Goal: Task Accomplishment & Management: Manage account settings

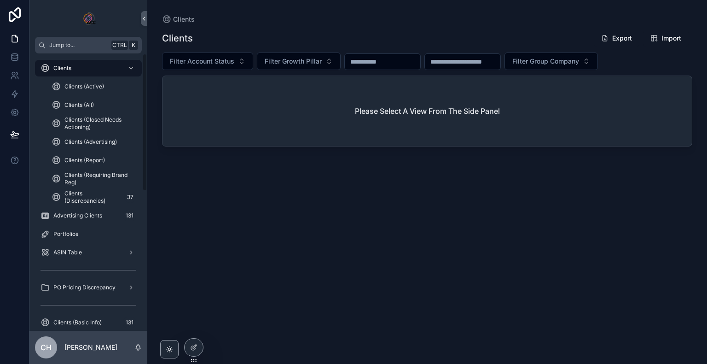
drag, startPoint x: 145, startPoint y: 148, endPoint x: 146, endPoint y: 144, distance: 4.7
click at [146, 144] on div "Clients Clients (Active) Clients (All) Clients (Closed Needs Actioning) Clients…" at bounding box center [88, 191] width 118 height 277
click at [134, 65] on icon "scrollable content" at bounding box center [131, 68] width 6 height 6
click at [132, 67] on icon "scrollable content" at bounding box center [131, 68] width 6 height 6
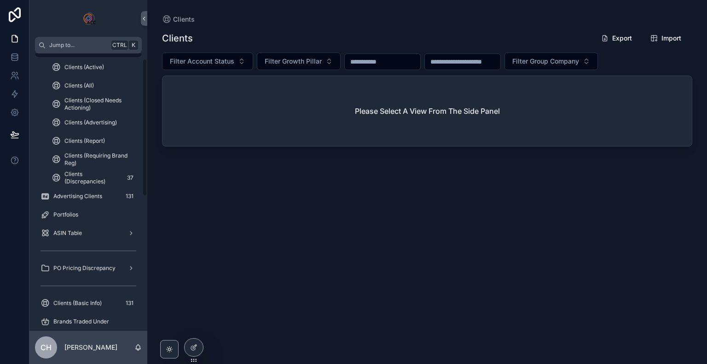
scroll to position [7, 0]
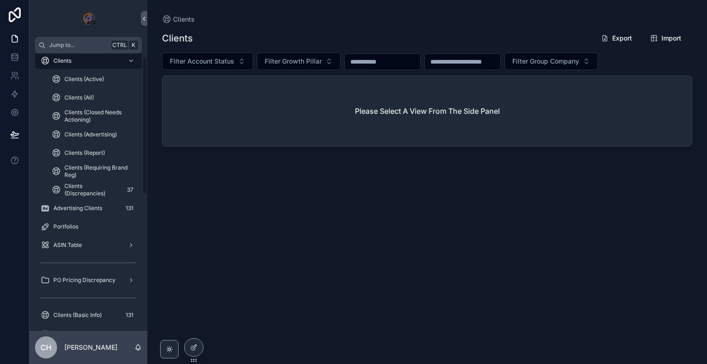
drag, startPoint x: 144, startPoint y: 78, endPoint x: 153, endPoint y: 82, distance: 9.9
click at [153, 82] on div "Jump to... Ctrl K Clients Clients (Active) Clients (All) Clients (Closed Needs …" at bounding box center [368, 182] width 678 height 364
click at [85, 96] on span "Clients (All)" at bounding box center [78, 97] width 29 height 7
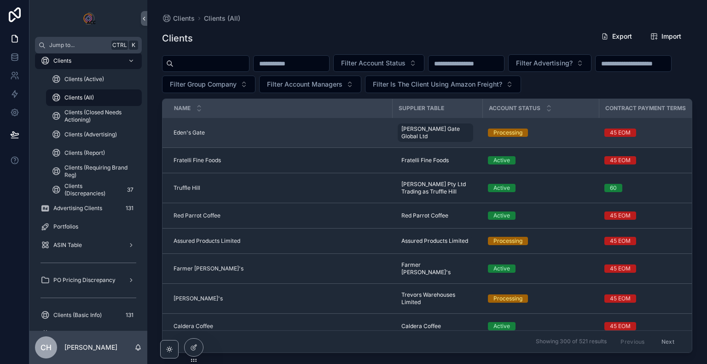
click at [186, 130] on span "Eden's Gate" at bounding box center [189, 132] width 31 height 7
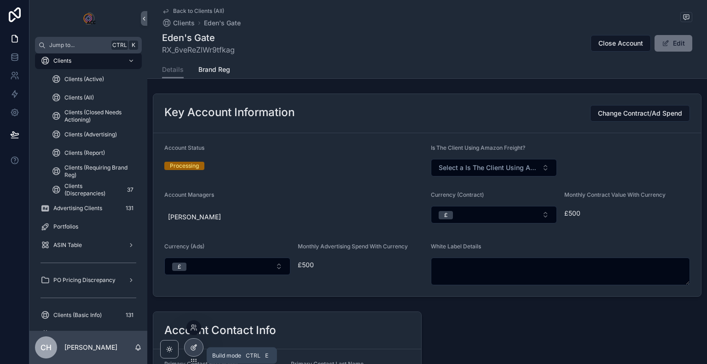
click at [193, 350] on icon at bounding box center [193, 348] width 4 height 4
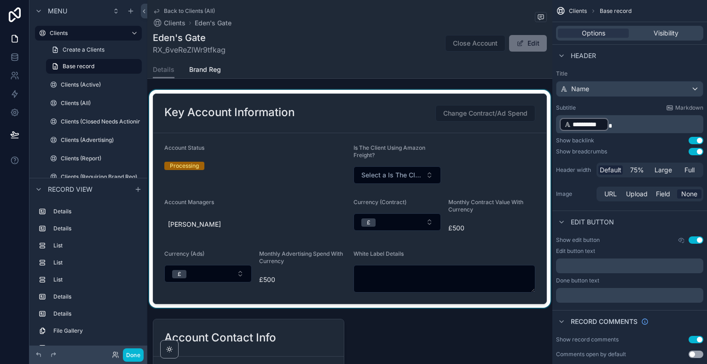
click at [478, 185] on div "scrollable content" at bounding box center [349, 199] width 405 height 218
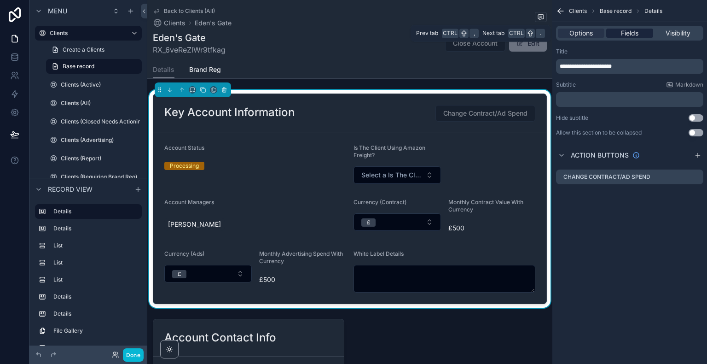
click at [632, 32] on span "Fields" at bounding box center [629, 33] width 17 height 9
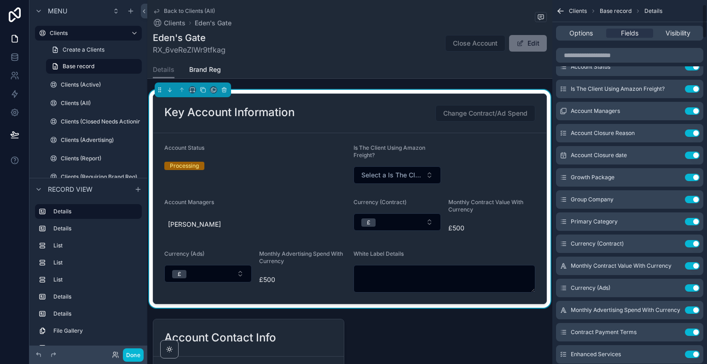
scroll to position [53, 0]
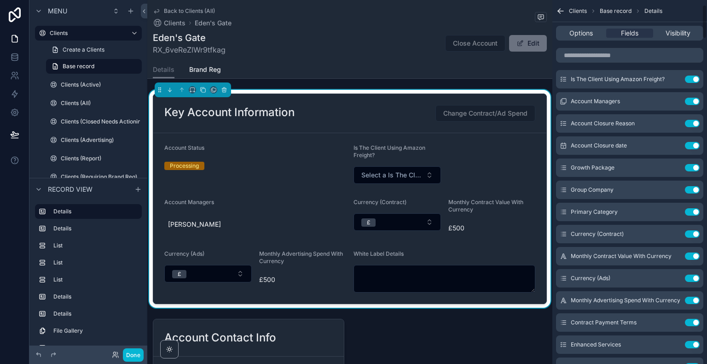
drag, startPoint x: 705, startPoint y: 16, endPoint x: 705, endPoint y: 21, distance: 5.1
click at [705, 21] on div "Clients Base record Details Options Fields Visibility Record This record Accoun…" at bounding box center [630, 182] width 155 height 364
click at [691, 79] on button "Use setting" at bounding box center [692, 79] width 15 height 7
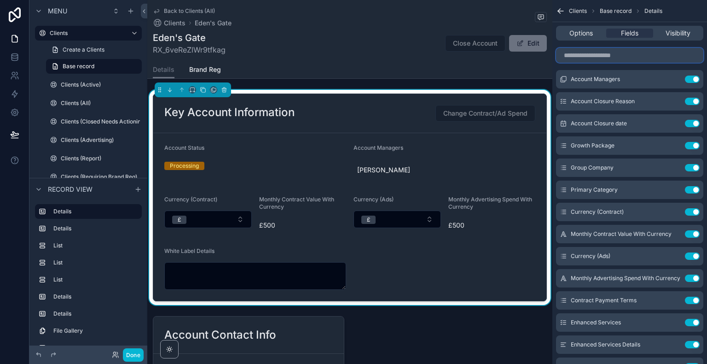
click at [639, 58] on input "scrollable content" at bounding box center [629, 55] width 147 height 15
type input "*******"
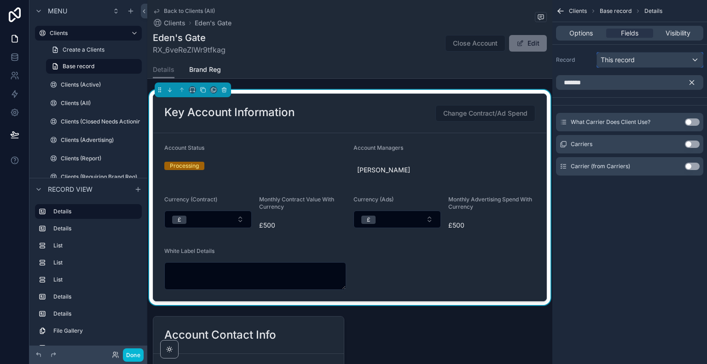
scroll to position [0, 0]
click at [638, 58] on div "This record" at bounding box center [650, 59] width 106 height 15
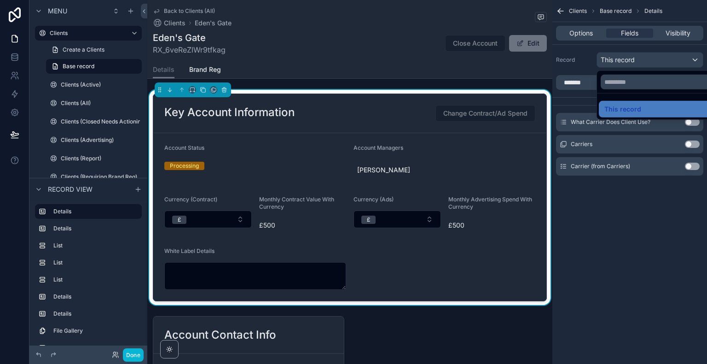
click at [652, 229] on div "scrollable content" at bounding box center [353, 182] width 707 height 364
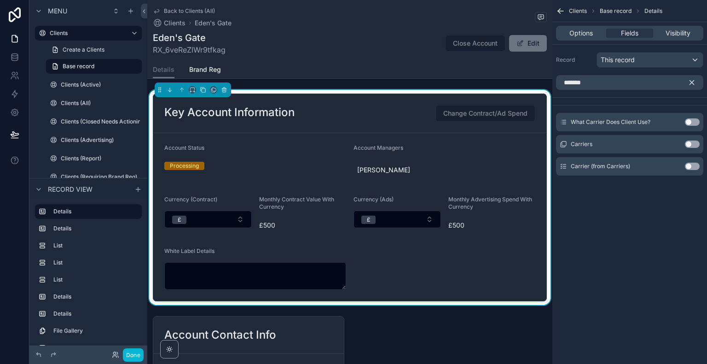
click at [688, 121] on button "Use setting" at bounding box center [692, 121] width 15 height 7
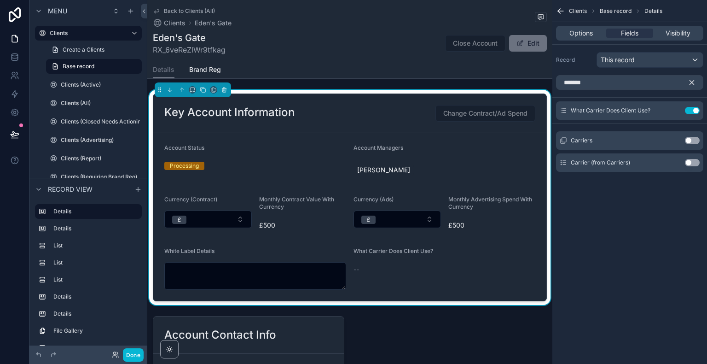
click at [371, 268] on div "--" at bounding box center [397, 269] width 87 height 9
click at [661, 140] on div "Carriers Use setting" at bounding box center [629, 140] width 147 height 18
click at [652, 81] on input "*******" at bounding box center [629, 82] width 147 height 15
click at [672, 111] on icon "scrollable content" at bounding box center [673, 110] width 7 height 7
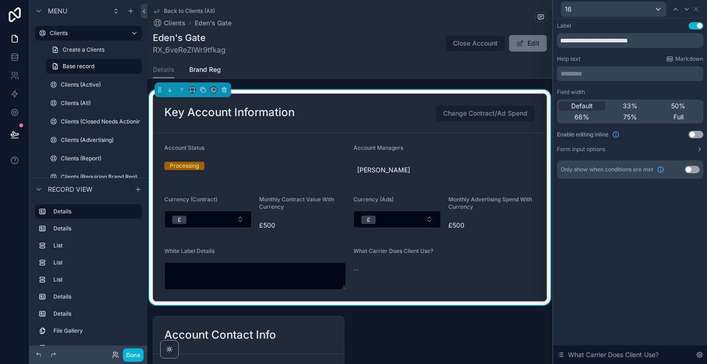
click at [694, 133] on button "Use setting" at bounding box center [696, 134] width 15 height 7
click at [403, 266] on span "Select a What Carrier Does Client Use?" at bounding box center [391, 270] width 61 height 9
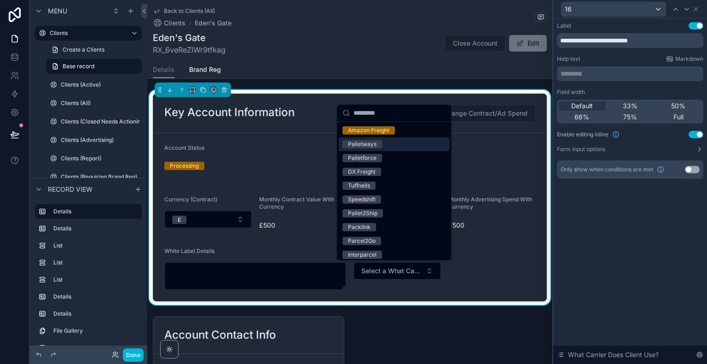
click at [636, 83] on div "**********" at bounding box center [630, 100] width 146 height 157
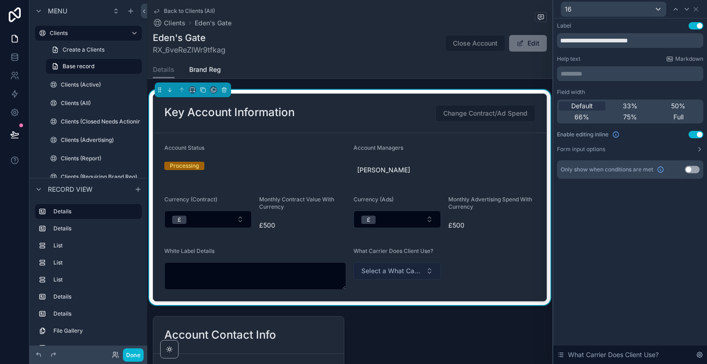
click at [413, 271] on span "Select a What Carrier Does Client Use?" at bounding box center [391, 270] width 61 height 9
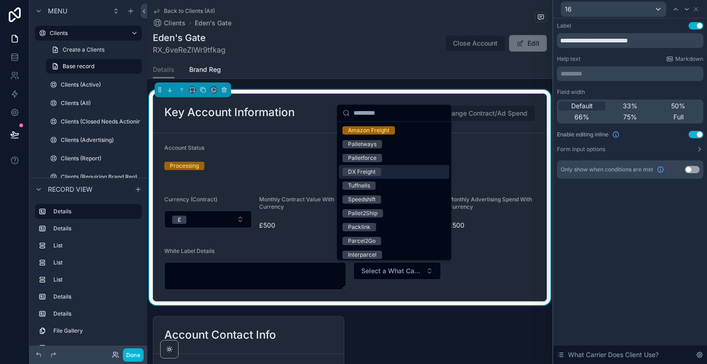
click at [396, 171] on div "DX Freight" at bounding box center [394, 172] width 111 height 14
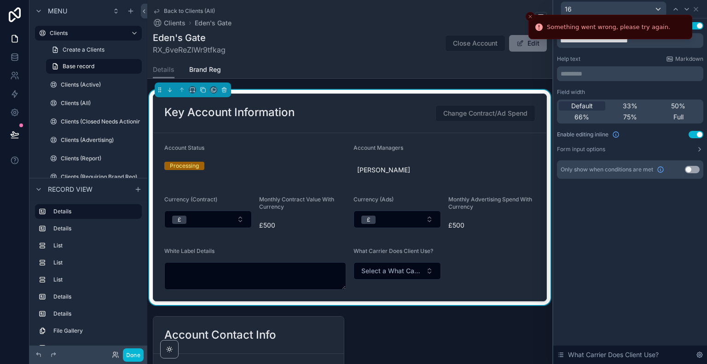
click at [530, 14] on icon "Close toast" at bounding box center [531, 17] width 6 height 6
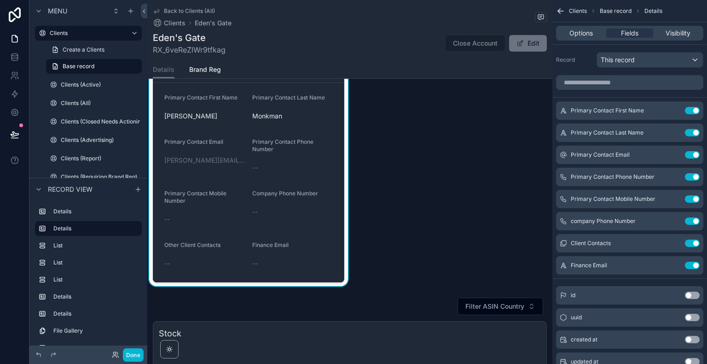
scroll to position [280, 0]
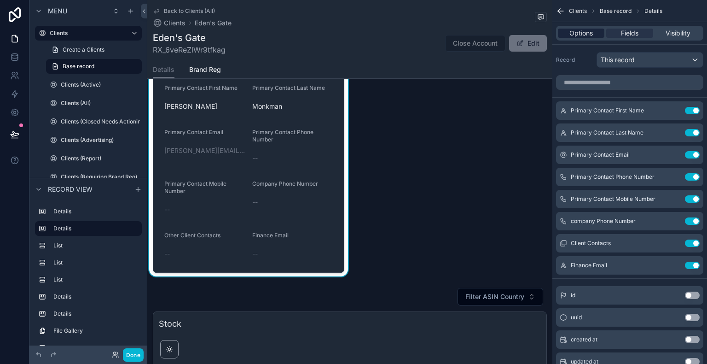
click at [589, 36] on span "Options" at bounding box center [581, 33] width 23 height 9
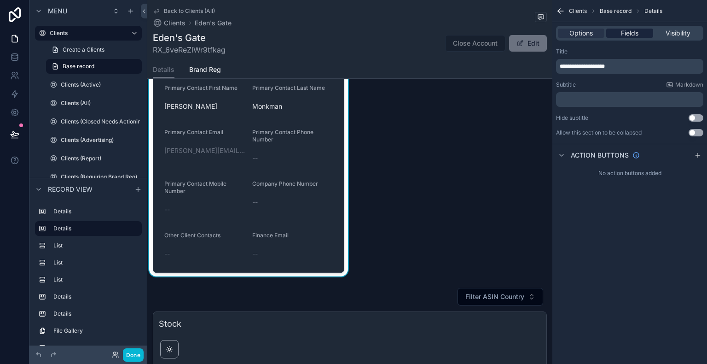
click at [633, 30] on span "Fields" at bounding box center [629, 33] width 17 height 9
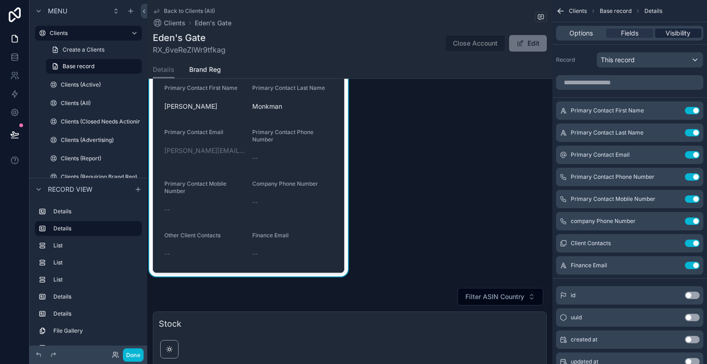
click at [669, 34] on span "Visibility" at bounding box center [678, 33] width 25 height 9
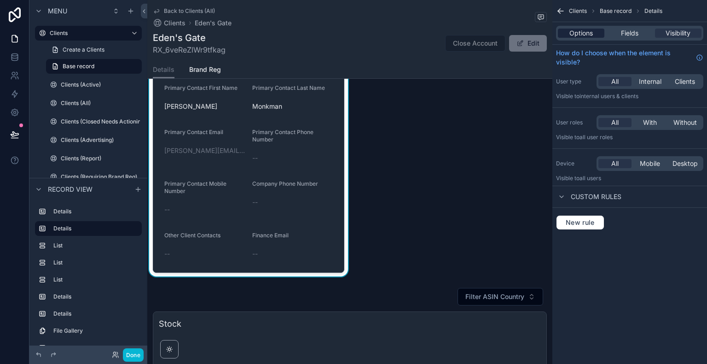
click at [589, 32] on span "Options" at bounding box center [581, 33] width 23 height 9
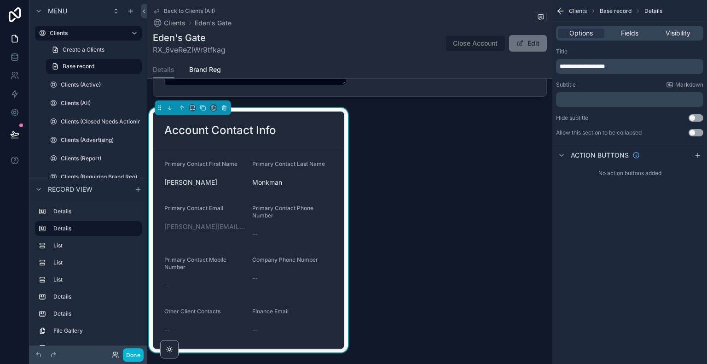
scroll to position [195, 0]
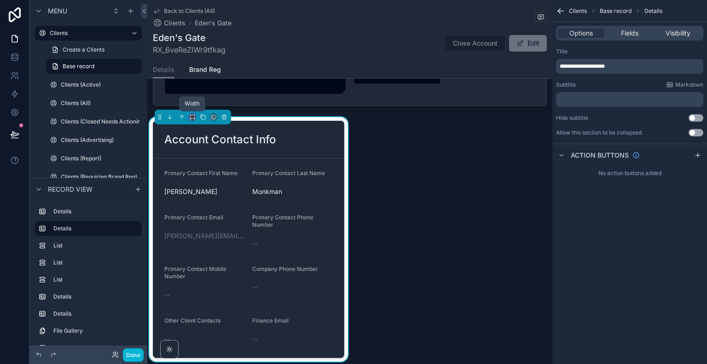
click at [194, 115] on icon "scrollable content" at bounding box center [192, 116] width 4 height 2
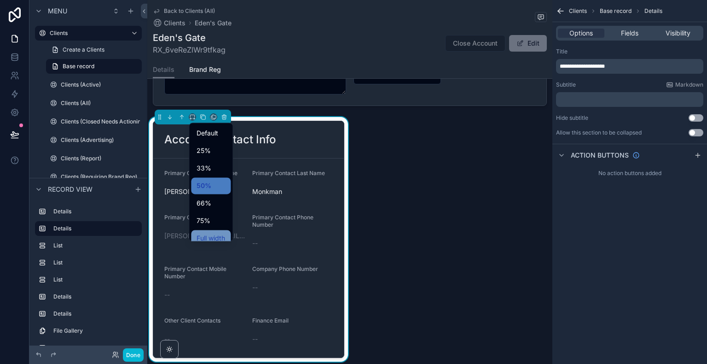
click at [217, 236] on span "Full width" at bounding box center [211, 238] width 29 height 11
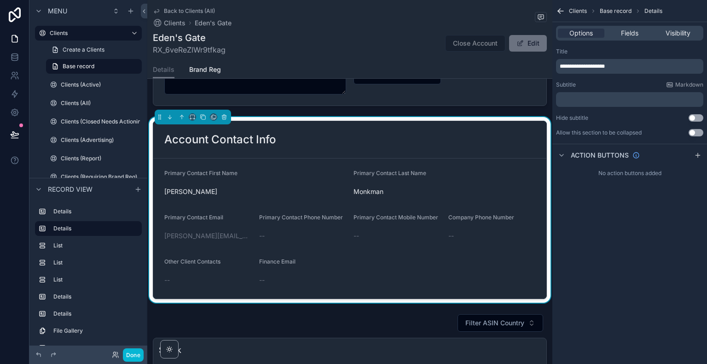
click at [135, 356] on button "Done" at bounding box center [133, 354] width 21 height 13
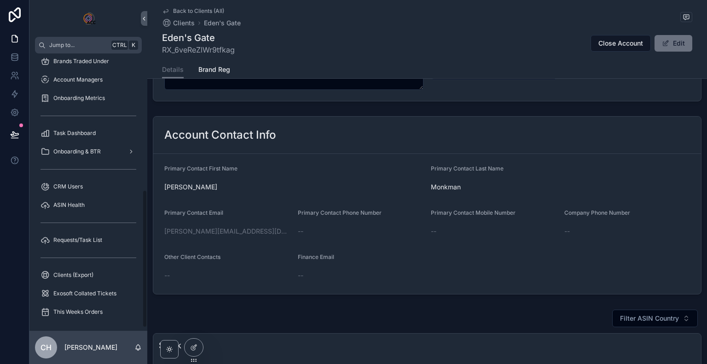
scroll to position [280, 0]
drag, startPoint x: 145, startPoint y: 69, endPoint x: 155, endPoint y: 220, distance: 151.3
click at [155, 220] on div "Jump to... Ctrl K Clients Clients (Active) Clients (All) Clients (Closed Needs …" at bounding box center [368, 182] width 678 height 364
click at [90, 312] on span "This Weeks Orders" at bounding box center [77, 310] width 49 height 7
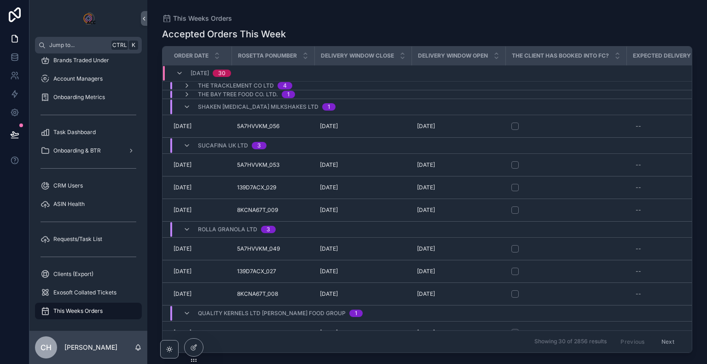
click at [235, 82] on span "The Tracklement Co Ltd" at bounding box center [236, 85] width 76 height 7
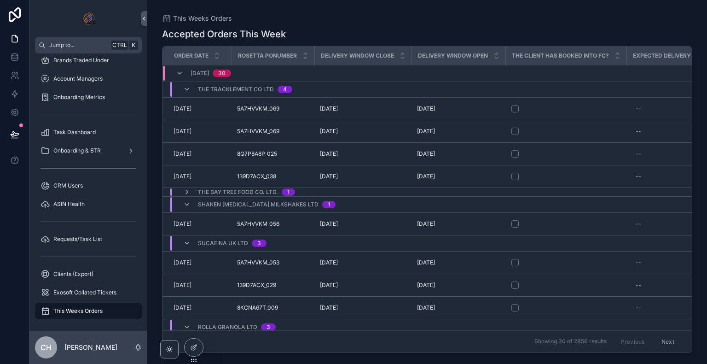
click at [216, 87] on span "The Tracklement Co Ltd" at bounding box center [236, 89] width 76 height 7
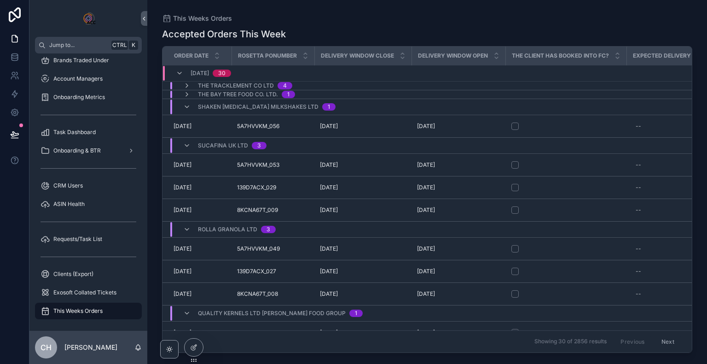
click at [216, 87] on span "The Tracklement Co Ltd" at bounding box center [236, 85] width 76 height 7
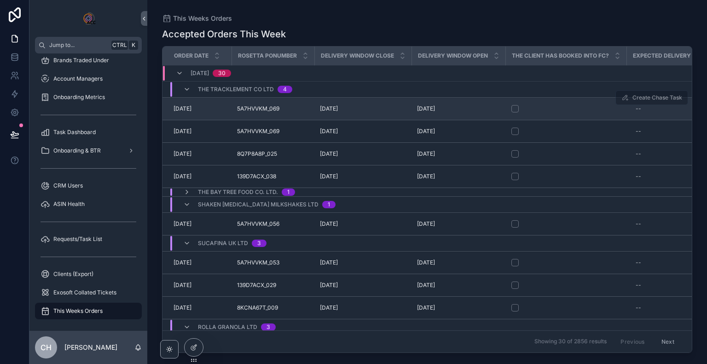
click at [192, 111] on span "[DATE]" at bounding box center [183, 108] width 18 height 7
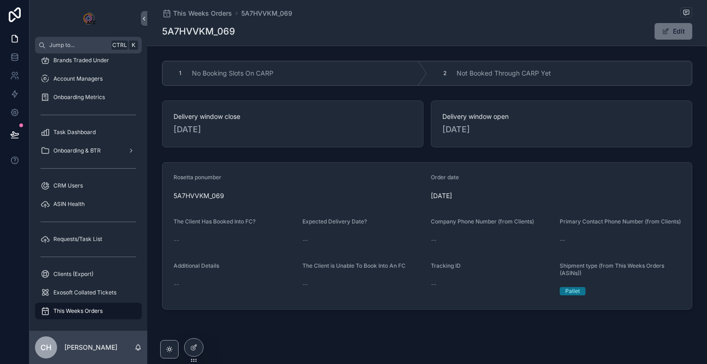
click at [219, 228] on div "The Client Has Booked Into FC?" at bounding box center [235, 223] width 122 height 11
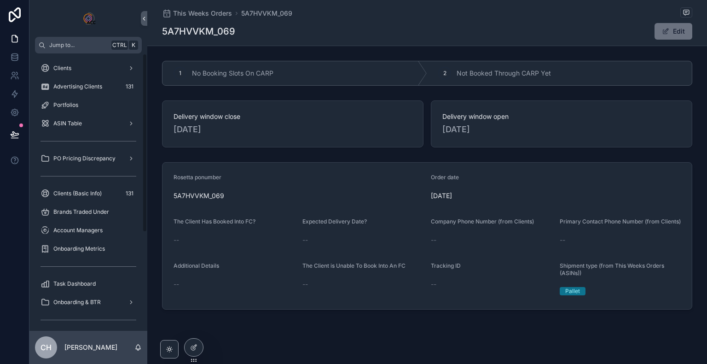
drag, startPoint x: 145, startPoint y: 196, endPoint x: 152, endPoint y: 73, distance: 123.7
click at [152, 73] on div "Jump to... Ctrl K Clients Advertising Clients 131 Portfolios ASIN Table PO Pric…" at bounding box center [368, 182] width 678 height 364
click at [90, 65] on div "Clients" at bounding box center [89, 68] width 96 height 15
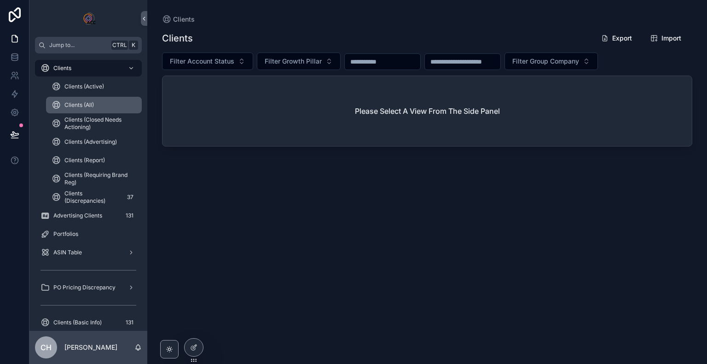
click at [86, 111] on div "Clients (All)" at bounding box center [94, 105] width 85 height 15
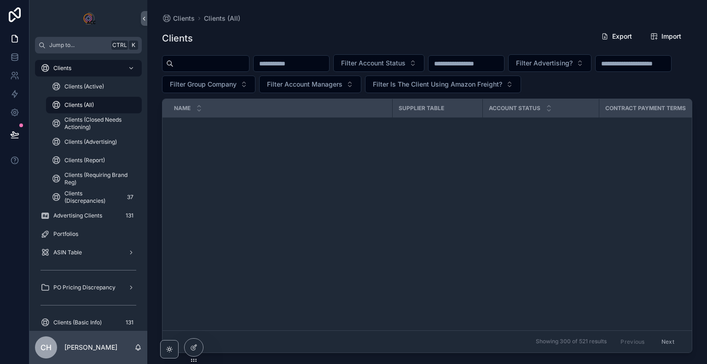
scroll to position [32, 0]
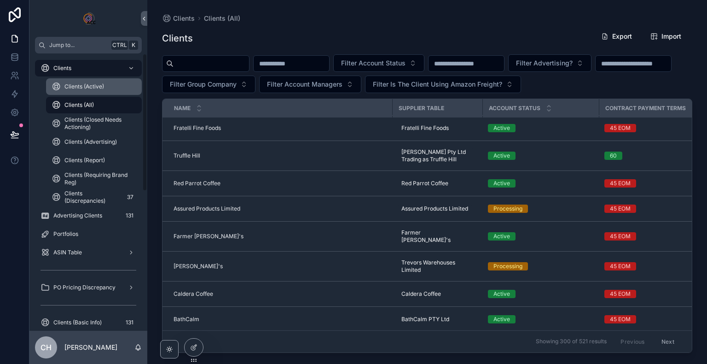
click at [80, 87] on span "Clients (Active)" at bounding box center [84, 86] width 40 height 7
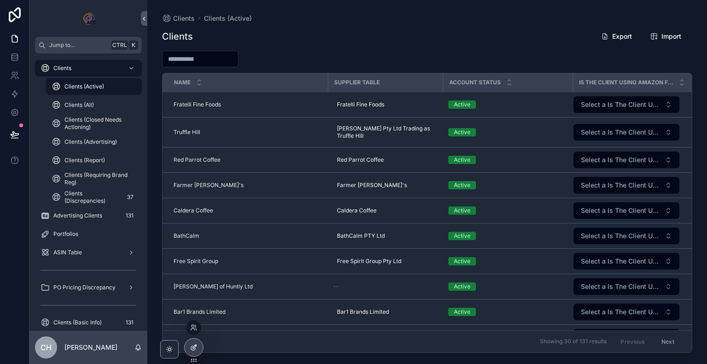
click at [194, 346] on icon at bounding box center [193, 347] width 7 height 7
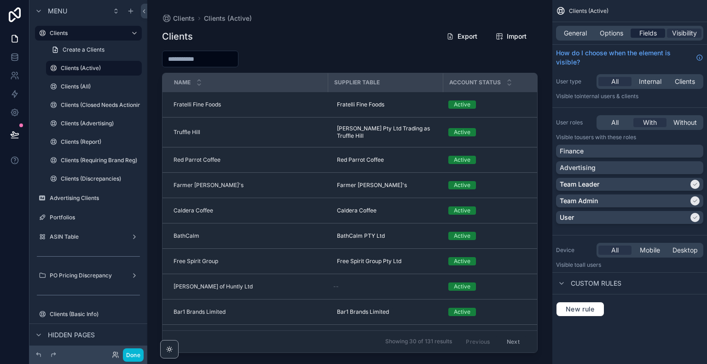
click at [645, 35] on span "Fields" at bounding box center [648, 33] width 17 height 9
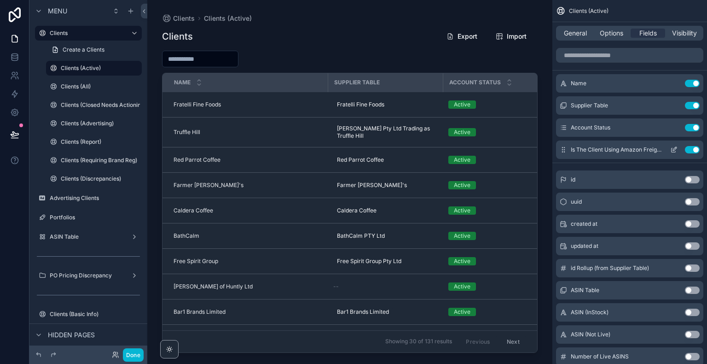
click at [696, 150] on button "Use setting" at bounding box center [692, 149] width 15 height 7
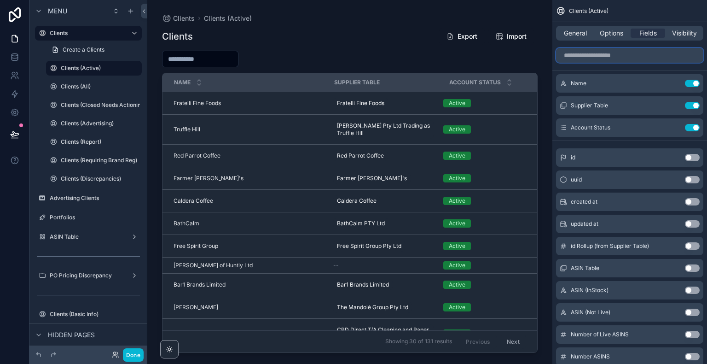
click at [609, 53] on input "scrollable content" at bounding box center [629, 55] width 147 height 15
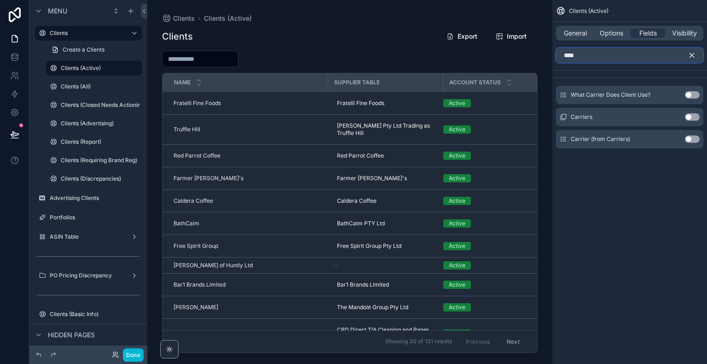
type input "****"
click at [692, 93] on button "Use setting" at bounding box center [692, 94] width 15 height 7
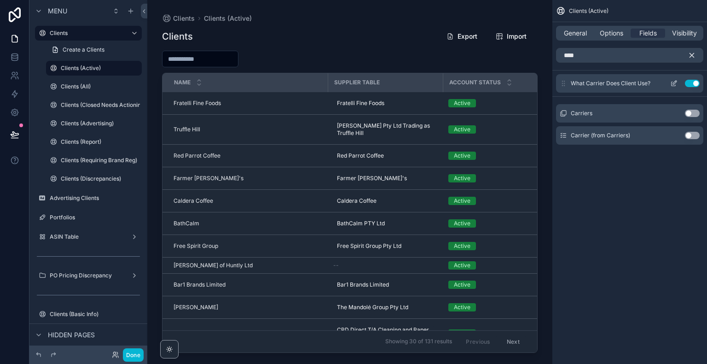
click at [672, 83] on icon "scrollable content" at bounding box center [673, 83] width 7 height 7
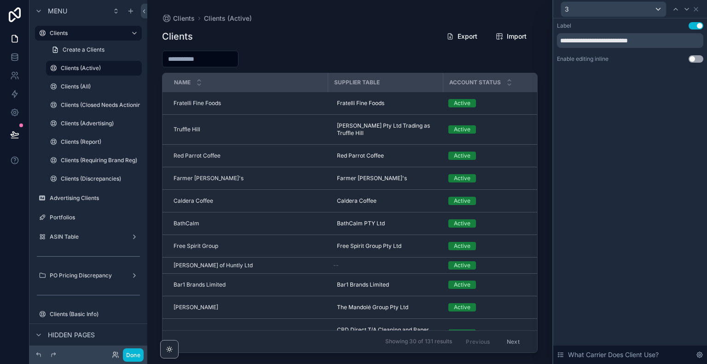
click at [693, 53] on div "**********" at bounding box center [630, 42] width 146 height 41
click at [693, 57] on button "Use setting" at bounding box center [696, 58] width 15 height 7
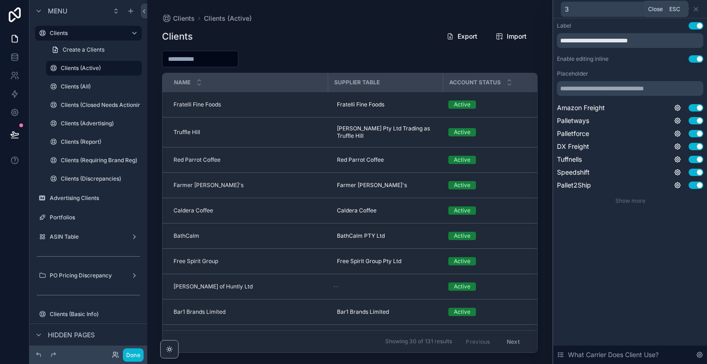
click at [696, 6] on icon at bounding box center [696, 9] width 7 height 7
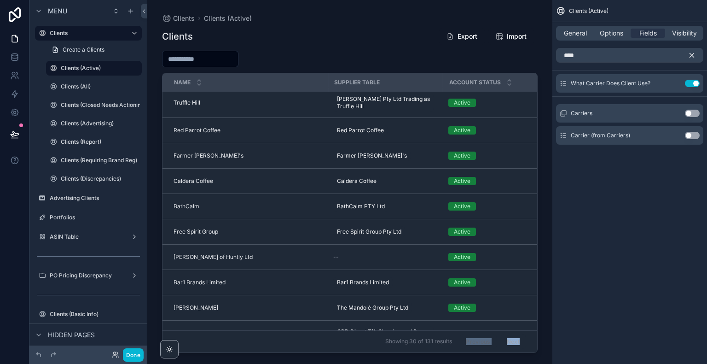
scroll to position [42, 0]
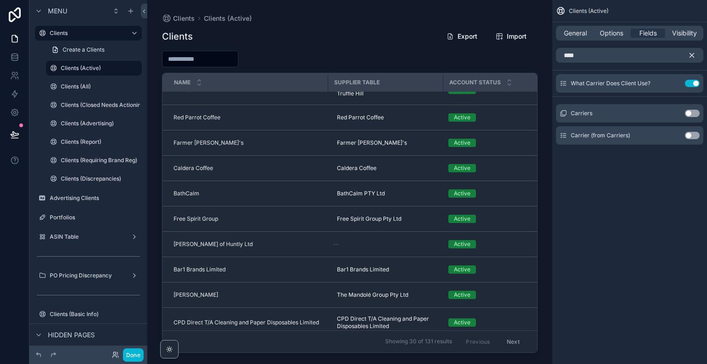
drag, startPoint x: 368, startPoint y: 350, endPoint x: 450, endPoint y: 273, distance: 112.7
click at [450, 273] on div "scrollable content" at bounding box center [349, 176] width 405 height 353
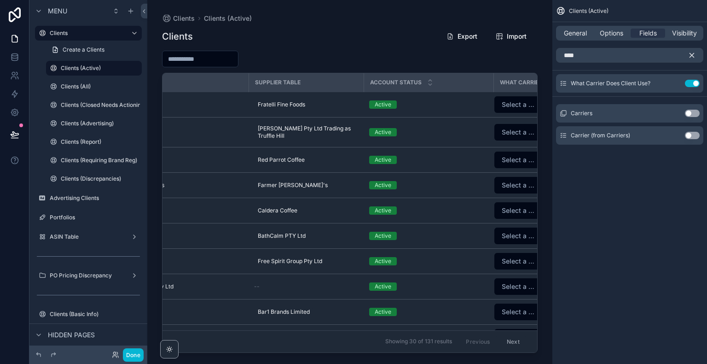
scroll to position [0, 117]
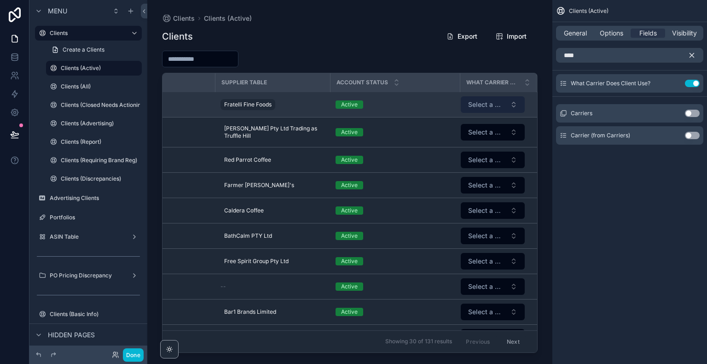
click at [473, 110] on button "Select a What Carrier Does Client Use?" at bounding box center [493, 104] width 64 height 17
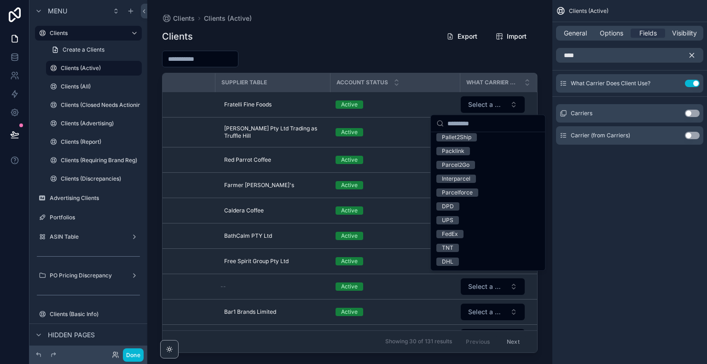
scroll to position [0, 0]
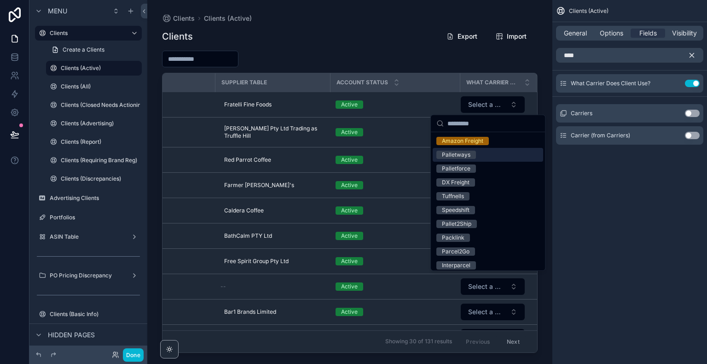
click at [402, 46] on div "Clients Export Import Name Supplier Table Account Status What Carrier Does Clie…" at bounding box center [350, 187] width 376 height 331
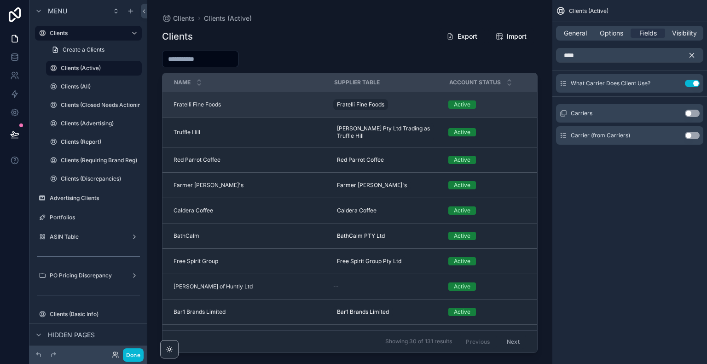
click at [308, 115] on td "Fratelli Fine Foods Fratelli Fine Foods" at bounding box center [245, 104] width 165 height 25
click at [191, 99] on td "Fratelli Fine Foods Fratelli Fine Foods" at bounding box center [245, 104] width 165 height 25
click at [213, 106] on span "Fratelli Fine Foods" at bounding box center [197, 104] width 47 height 7
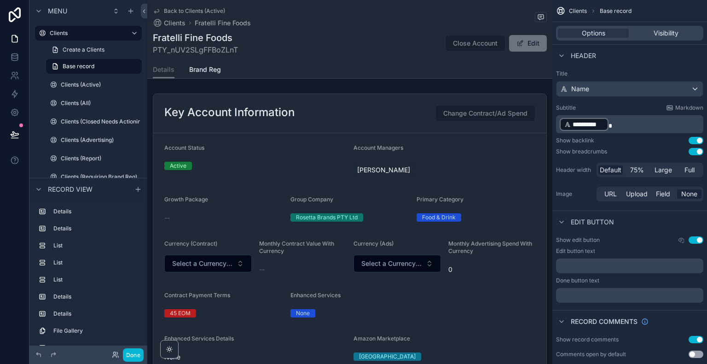
drag, startPoint x: 545, startPoint y: 38, endPoint x: 551, endPoint y: 45, distance: 8.8
click at [551, 45] on div "Back to Clients (Active) Clients Fratelli Fine Foods Fratelli Fine Foods PTY_nU…" at bounding box center [349, 182] width 405 height 364
click at [13, 136] on icon at bounding box center [14, 134] width 9 height 9
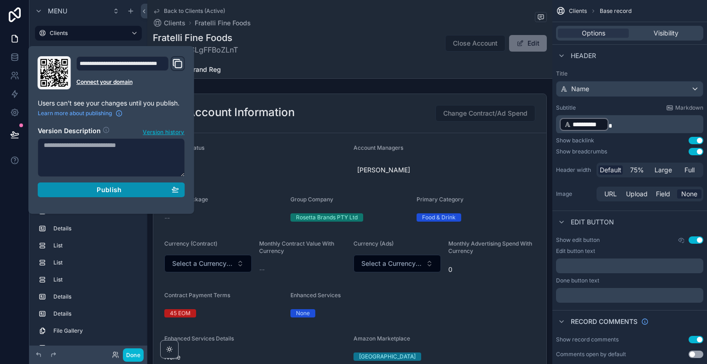
click at [130, 189] on div "Publish" at bounding box center [111, 190] width 135 height 8
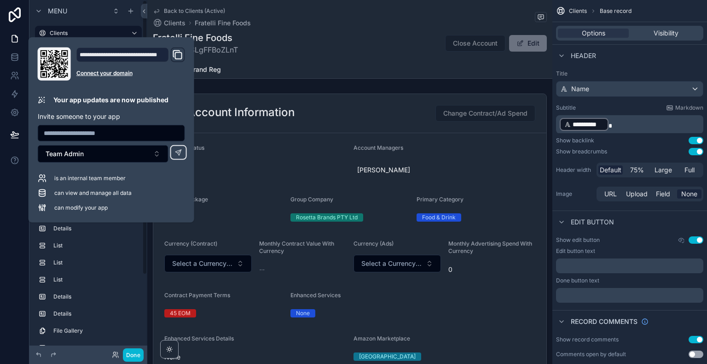
click at [5, 196] on div at bounding box center [14, 182] width 29 height 364
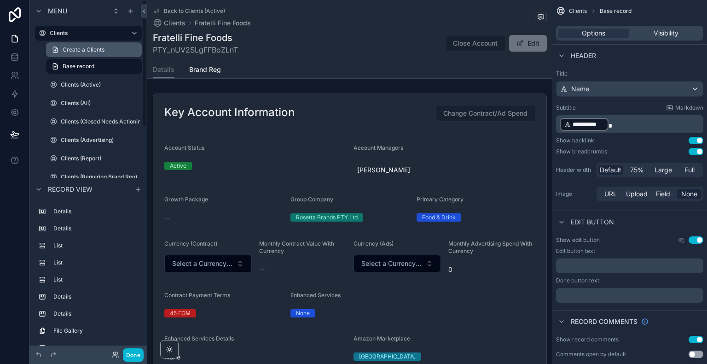
click at [76, 55] on link "Create a Clients" at bounding box center [94, 49] width 96 height 15
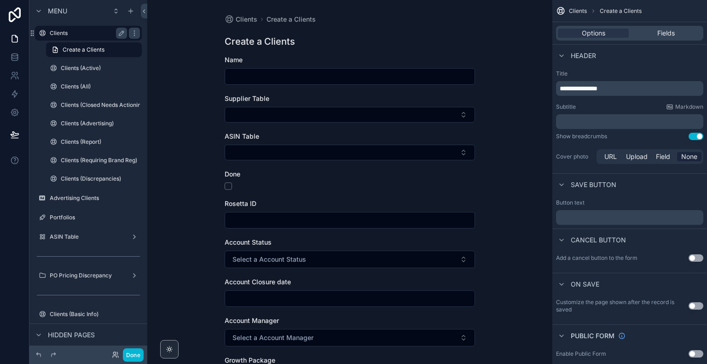
click at [79, 39] on div "Clients" at bounding box center [88, 33] width 103 height 15
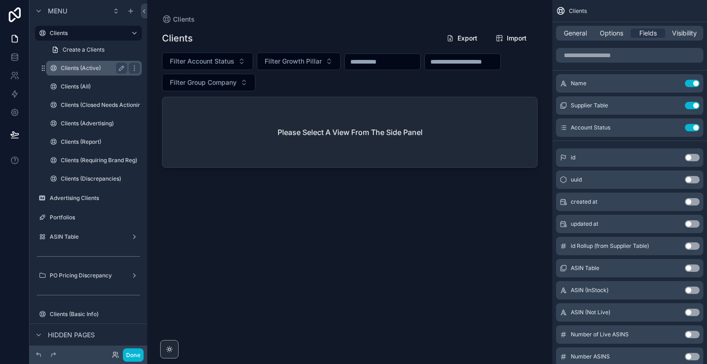
click at [93, 71] on label "Clients (Active)" at bounding box center [92, 67] width 63 height 7
